Goal: Information Seeking & Learning: Learn about a topic

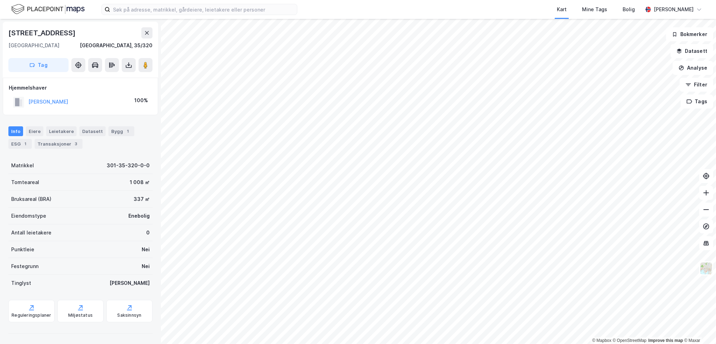
scroll to position [0, 0]
click at [0, 0] on button "[PERSON_NAME]" at bounding box center [0, 0] width 0 height 0
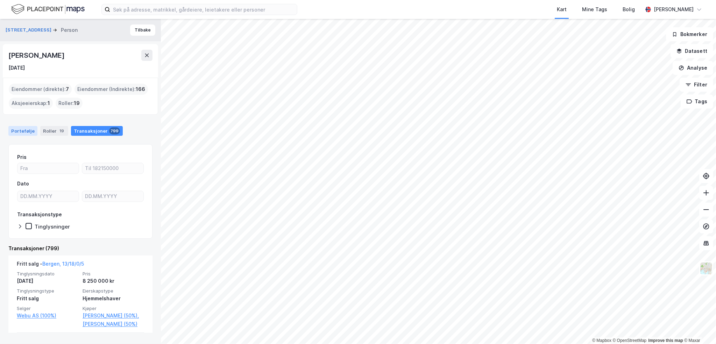
click at [29, 128] on div "Portefølje" at bounding box center [22, 131] width 29 height 10
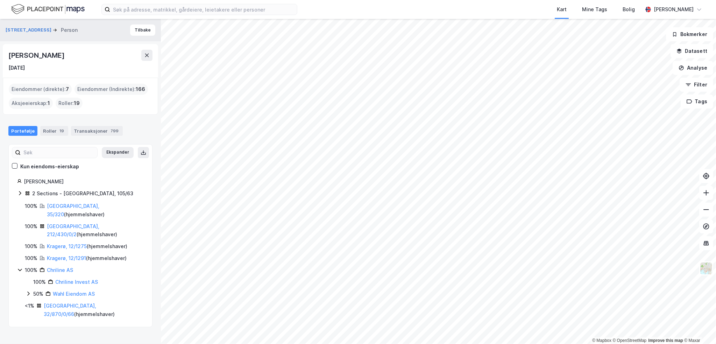
click at [75, 188] on div "[PERSON_NAME] 2 Sections - Ringebu, 105/63 100% [GEOGRAPHIC_DATA], 35/320 ( hje…" at bounding box center [80, 247] width 127 height 141
click at [74, 194] on div "2 Sections - [GEOGRAPHIC_DATA], 105/63" at bounding box center [82, 193] width 101 height 8
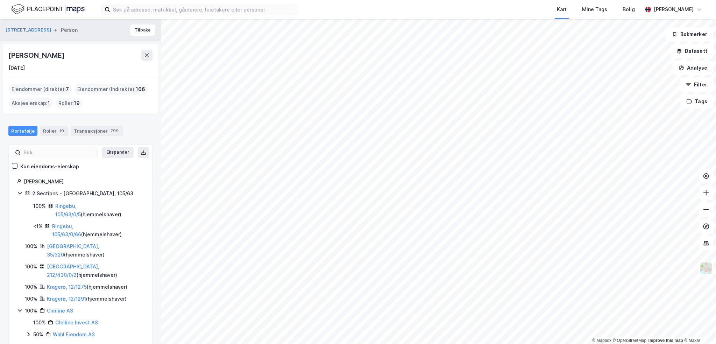
click at [47, 191] on div "2 Sections - [GEOGRAPHIC_DATA], 105/63" at bounding box center [82, 193] width 101 height 8
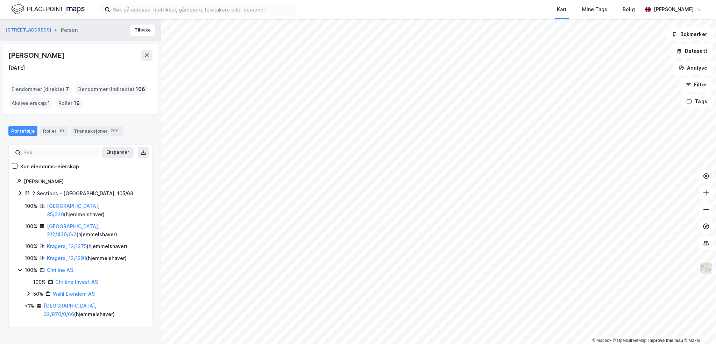
drag, startPoint x: 148, startPoint y: 52, endPoint x: 84, endPoint y: 140, distance: 108.8
click at [84, 140] on div "[STREET_ADDRESS] Person Tilbake [PERSON_NAME] [DATE] Eiendommer (direkte) : 7 E…" at bounding box center [80, 181] width 161 height 325
click at [29, 291] on icon at bounding box center [29, 294] width 6 height 6
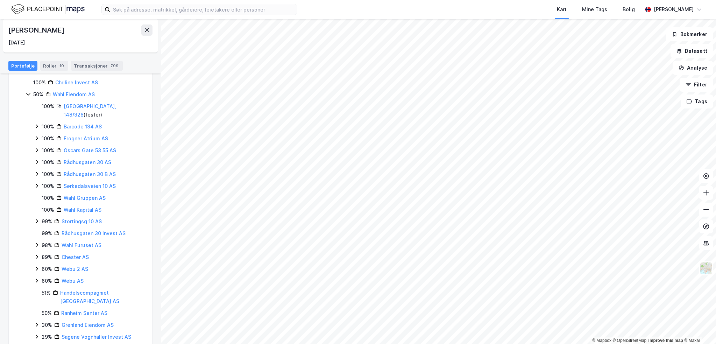
scroll to position [201, 0]
click at [36, 242] on icon at bounding box center [37, 244] width 2 height 4
click at [87, 240] on div "98% Wahl Furuset AS 33% Furuset Utvikling AS" at bounding box center [89, 250] width 110 height 20
click at [88, 252] on link "Furuset Utvikling AS" at bounding box center [95, 255] width 50 height 6
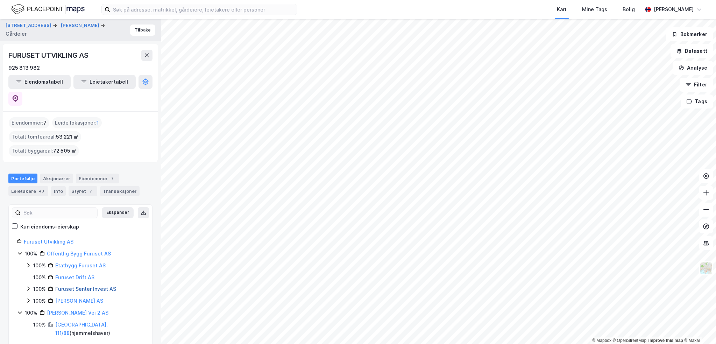
click at [77, 286] on link "Furuset Senter Invest AS" at bounding box center [85, 289] width 61 height 6
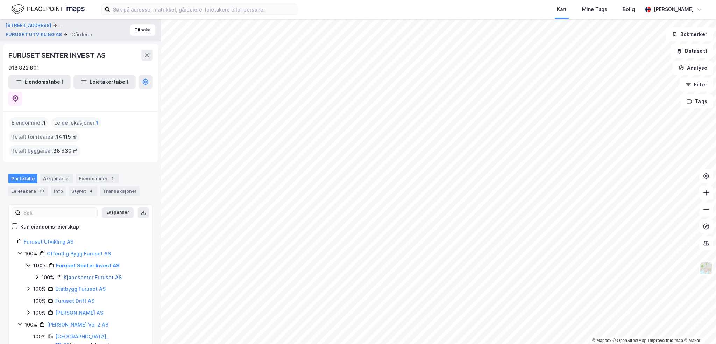
click at [72, 274] on link "Kjøpesenter Furuset AS" at bounding box center [93, 277] width 58 height 6
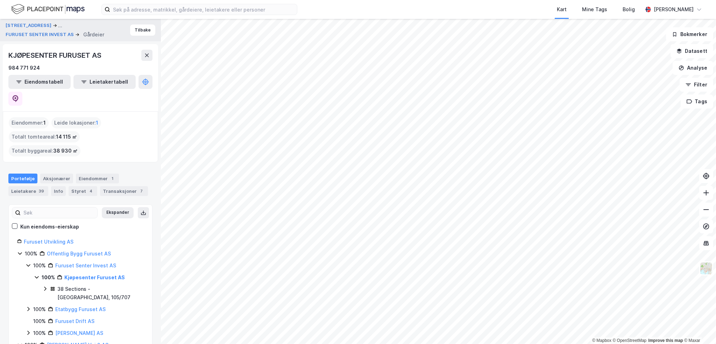
click at [79, 285] on div "38 Sections - [GEOGRAPHIC_DATA], 105/707" at bounding box center [100, 293] width 86 height 17
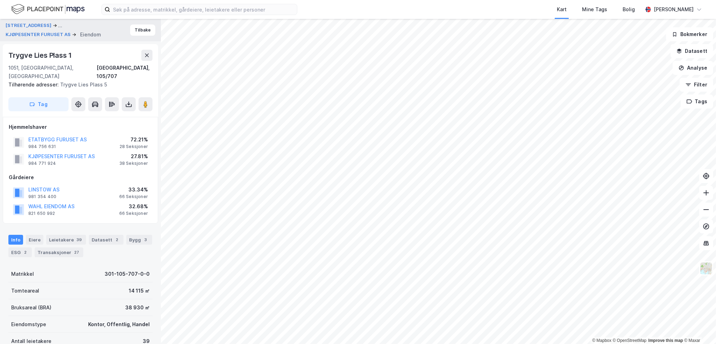
scroll to position [0, 0]
click at [62, 234] on div "Leietakere 39" at bounding box center [66, 239] width 40 height 10
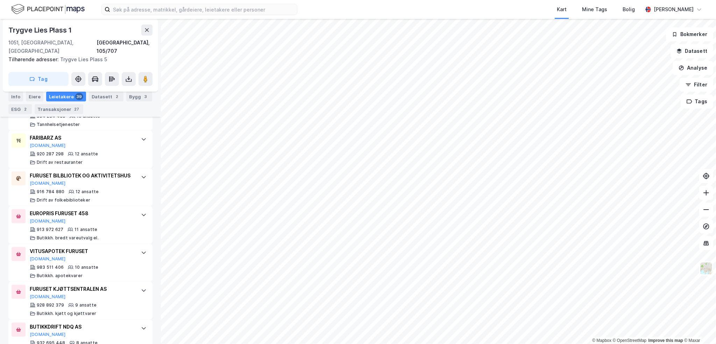
scroll to position [677, 0]
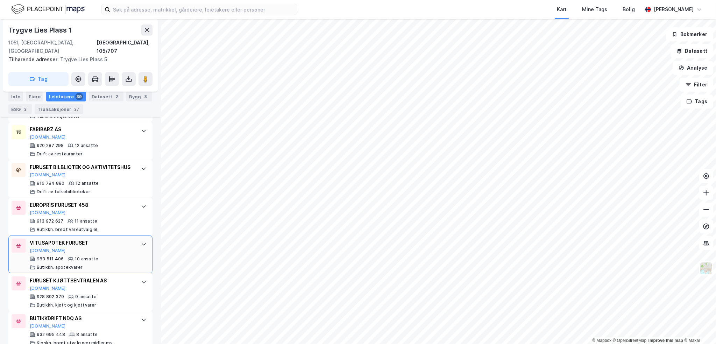
click at [101, 247] on div "VITUSAPOTEK FURUSET [DOMAIN_NAME]" at bounding box center [82, 246] width 104 height 15
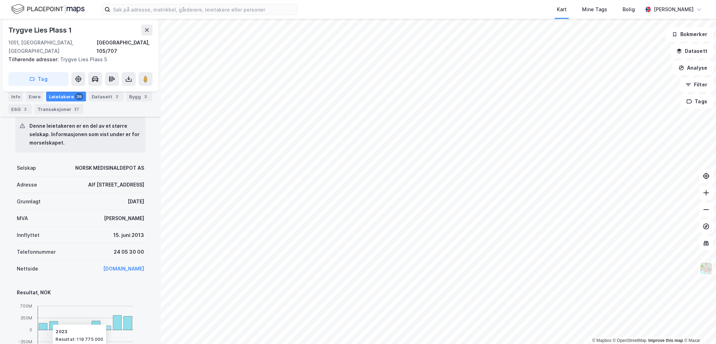
scroll to position [1027, 0]
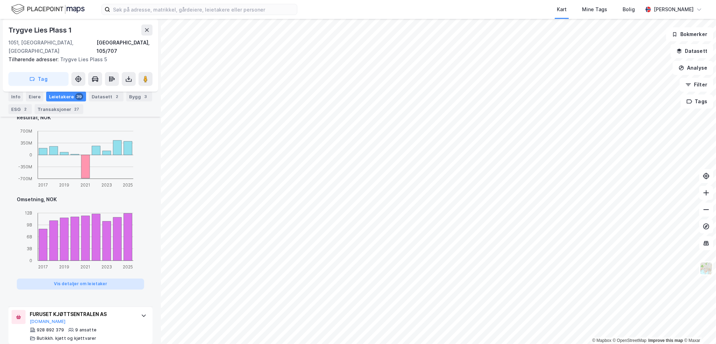
click at [98, 278] on button "Vis detaljer om leietaker" at bounding box center [80, 283] width 127 height 11
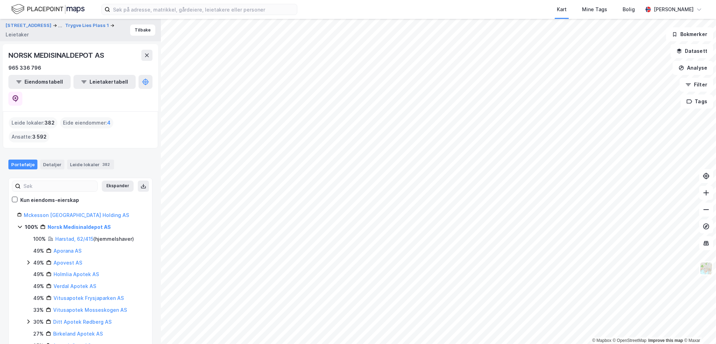
click at [396, 343] on html "Kart Mine Tags [PERSON_NAME] © Mapbox © OpenStreetMap Improve this map © [PERSO…" at bounding box center [358, 172] width 716 height 344
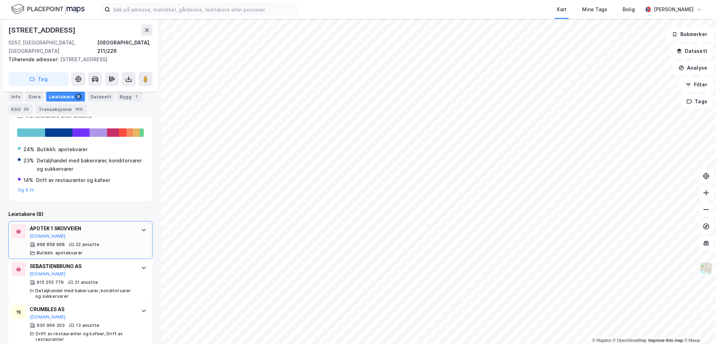
scroll to position [222, 0]
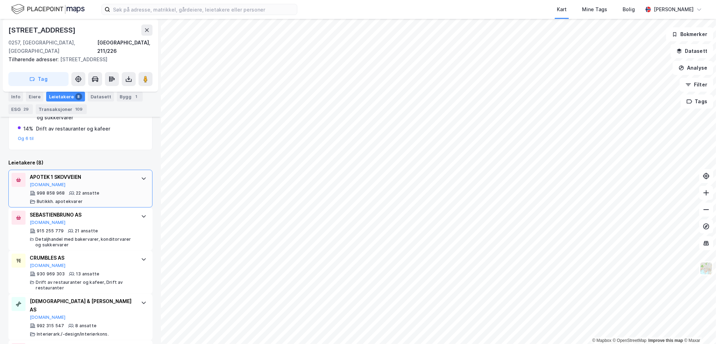
click at [116, 173] on div "APOTEK 1 SKOVVEIEN" at bounding box center [82, 177] width 104 height 8
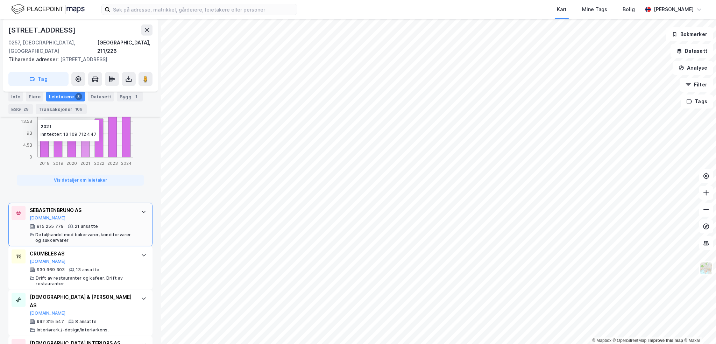
scroll to position [607, 0]
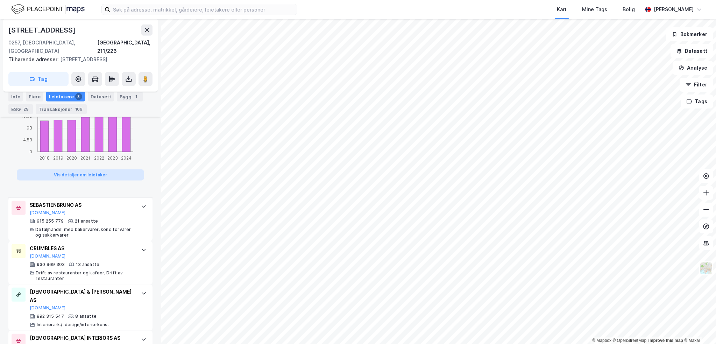
click at [83, 170] on button "Vis detaljer om leietaker" at bounding box center [80, 174] width 127 height 11
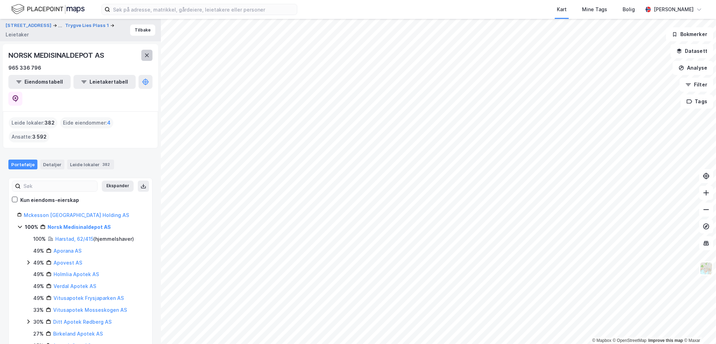
click at [145, 57] on icon at bounding box center [147, 55] width 6 height 6
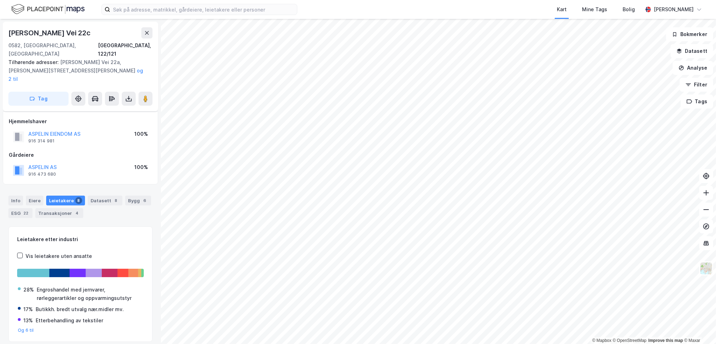
scroll to position [8, 0]
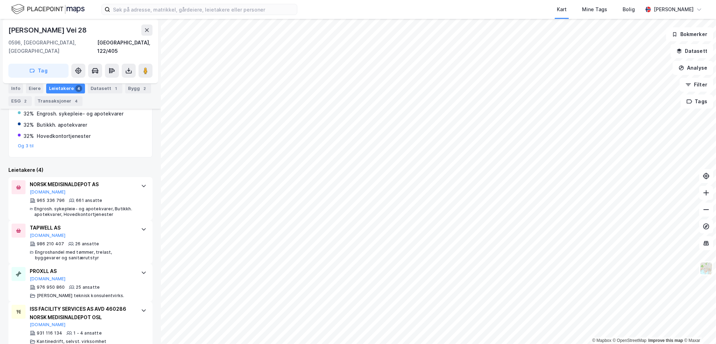
scroll to position [153, 0]
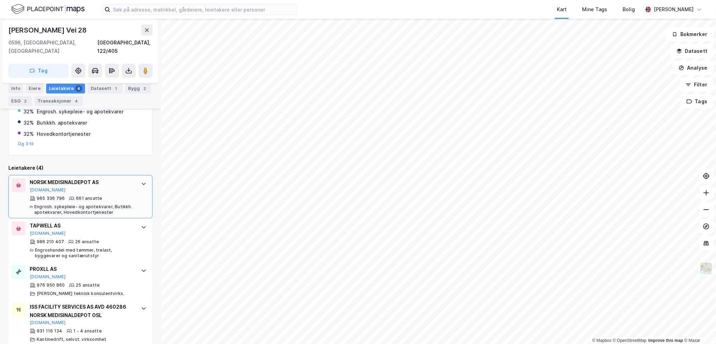
click at [114, 195] on div "965 336 796 661 ansatte [PERSON_NAME]. sykepleie- og apotekvarer, Butikkh. apot…" at bounding box center [82, 205] width 104 height 20
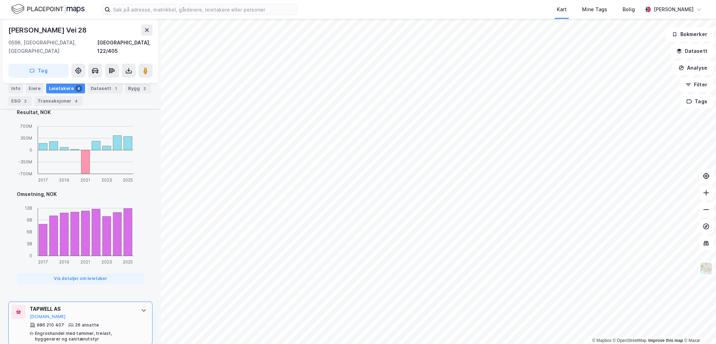
scroll to position [433, 0]
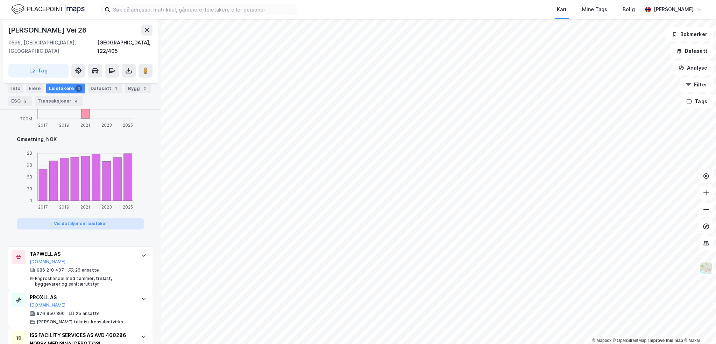
click at [105, 218] on button "Vis detaljer om leietaker" at bounding box center [80, 223] width 127 height 11
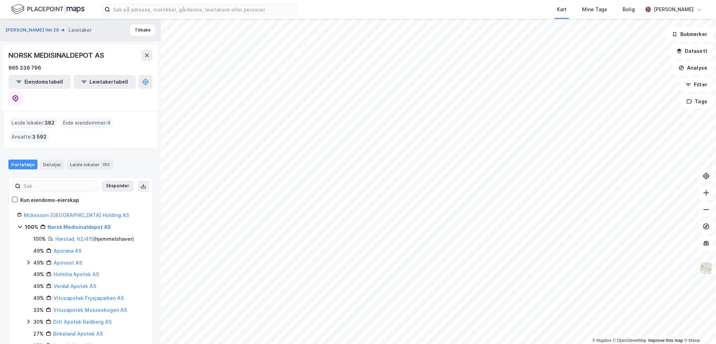
click at [432, 343] on html "Kart Mine Tags [PERSON_NAME] © Mapbox © OpenStreetMap Improve this map © [PERSO…" at bounding box center [358, 172] width 716 height 344
click at [345, 1] on div "Kart Mine Tags [PERSON_NAME] © Mapbox © OpenStreetMap Improve this map © [PERSO…" at bounding box center [358, 172] width 716 height 344
